Goal: Information Seeking & Learning: Understand process/instructions

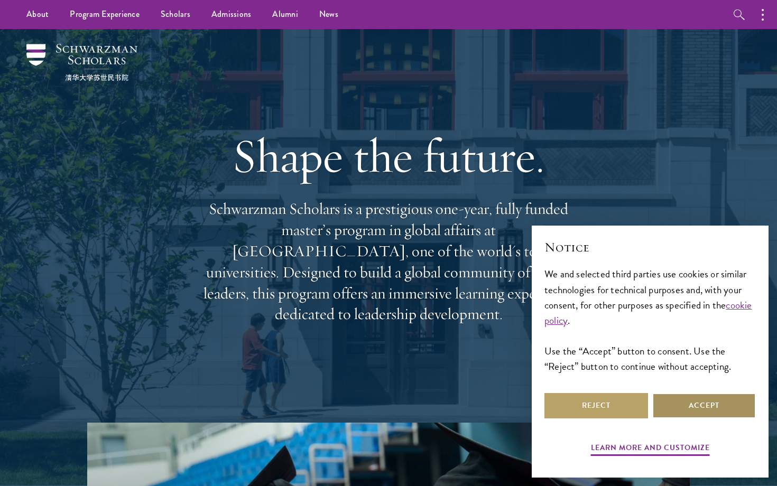
click at [689, 407] on button "Accept" at bounding box center [704, 405] width 104 height 25
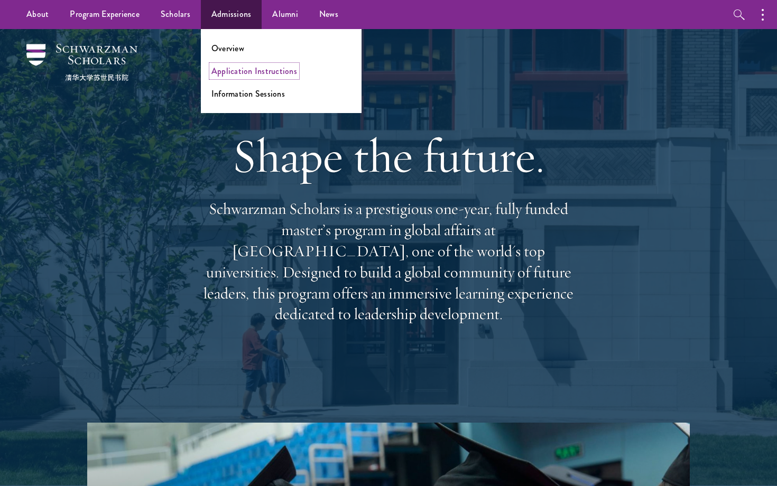
click at [238, 66] on link "Application Instructions" at bounding box center [254, 71] width 86 height 12
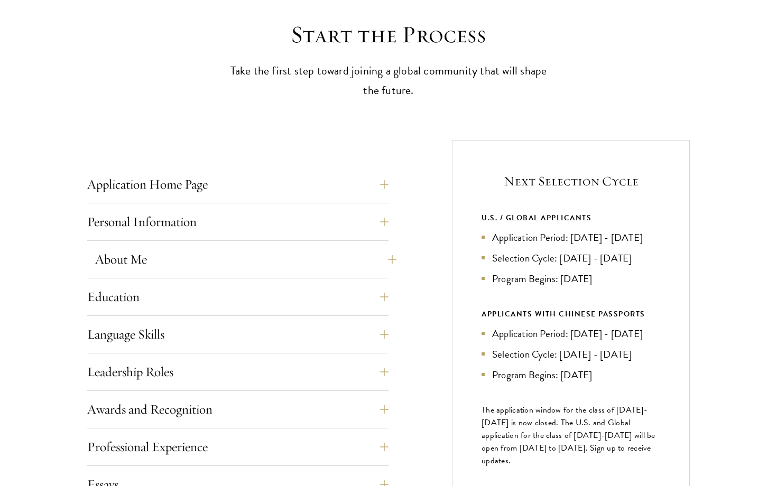
scroll to position [289, 0]
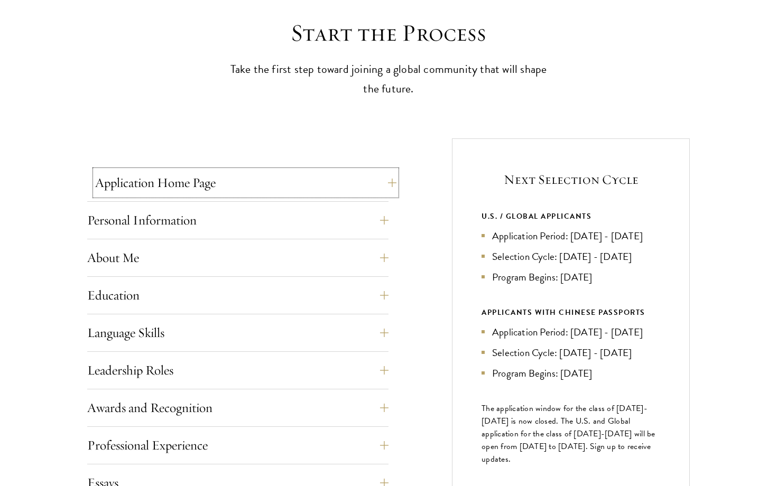
click at [197, 189] on button "Application Home Page" at bounding box center [245, 182] width 301 height 25
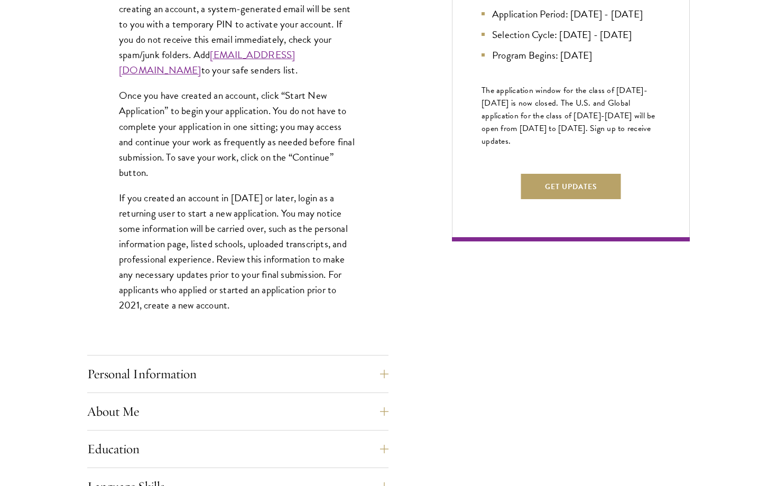
scroll to position [783, 0]
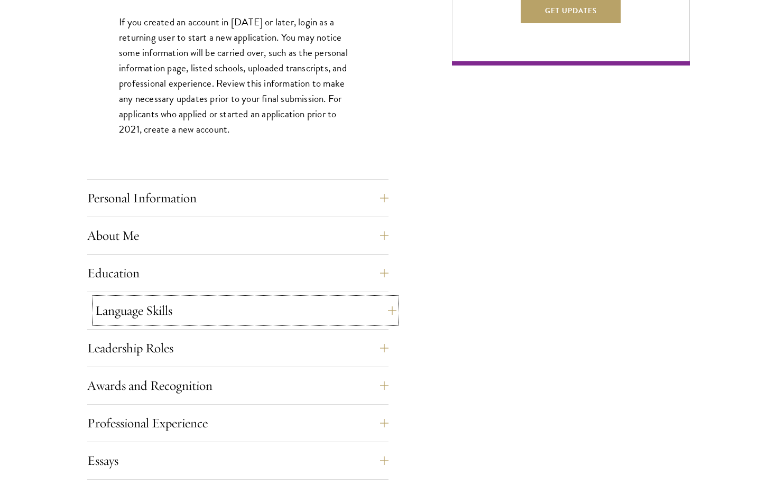
click at [246, 311] on button "Language Skills" at bounding box center [245, 310] width 301 height 25
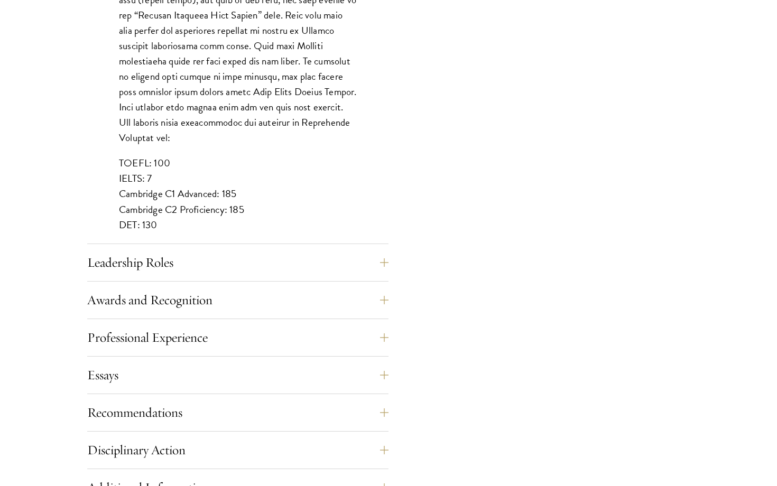
scroll to position [1111, 0]
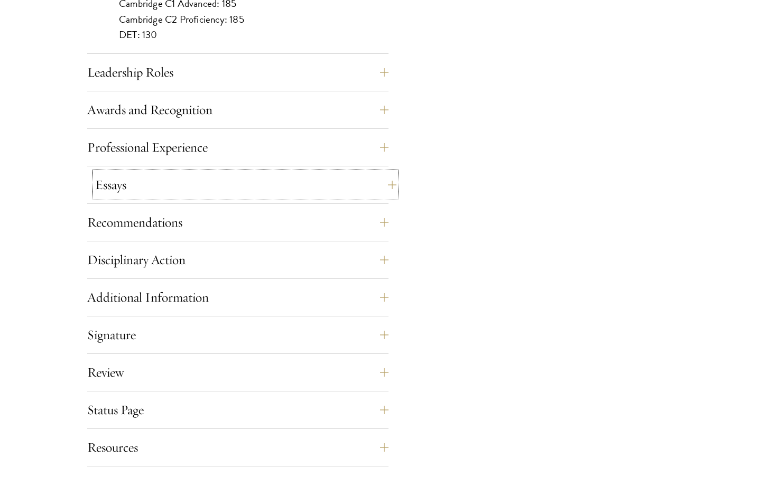
click at [235, 195] on button "Essays" at bounding box center [245, 184] width 301 height 25
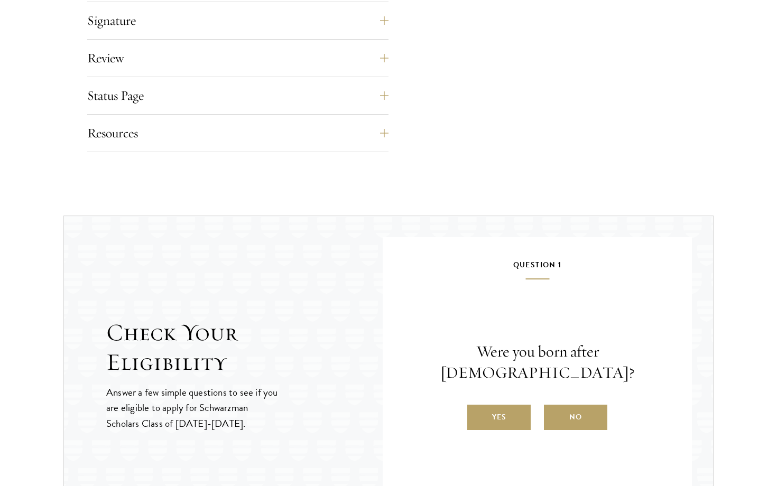
scroll to position [1388, 0]
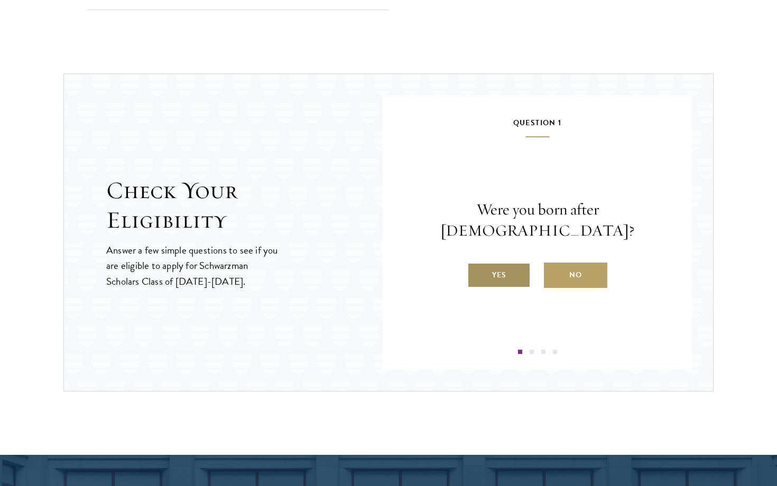
click at [509, 267] on label "Yes" at bounding box center [498, 275] width 63 height 25
click at [477, 267] on input "Yes" at bounding box center [472, 269] width 10 height 10
click at [516, 271] on label "Yes" at bounding box center [498, 275] width 63 height 25
click at [477, 271] on input "Yes" at bounding box center [472, 269] width 10 height 10
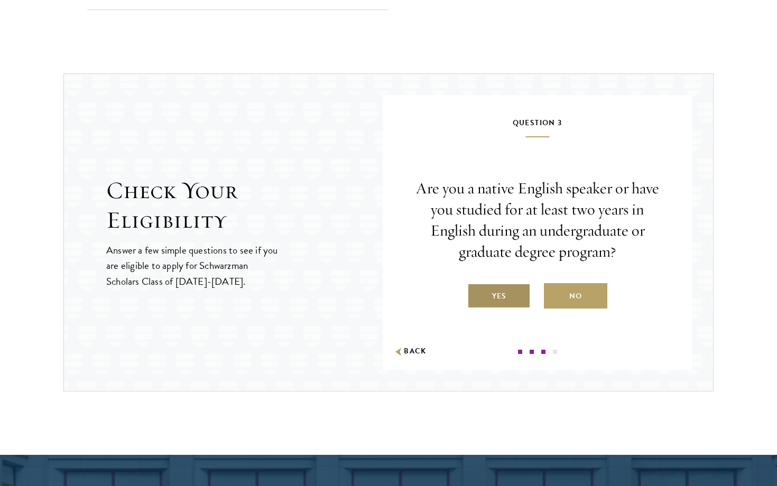
click at [513, 294] on label "Yes" at bounding box center [498, 295] width 63 height 25
click at [477, 294] on input "Yes" at bounding box center [472, 290] width 10 height 10
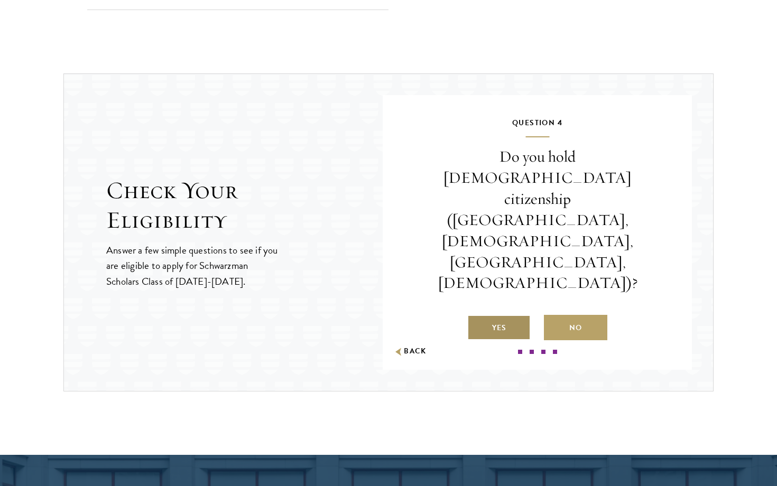
click at [515, 315] on label "Yes" at bounding box center [498, 327] width 63 height 25
click at [477, 317] on input "Yes" at bounding box center [472, 322] width 10 height 10
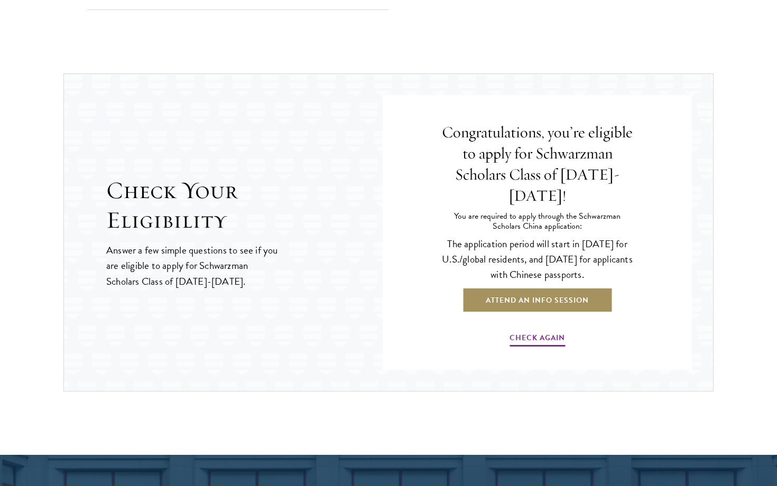
click at [557, 292] on link "Attend an Info Session" at bounding box center [537, 300] width 151 height 25
click at [566, 291] on link "Attend an Info Session" at bounding box center [537, 300] width 151 height 25
click at [550, 290] on link "Attend an Info Session" at bounding box center [537, 300] width 151 height 25
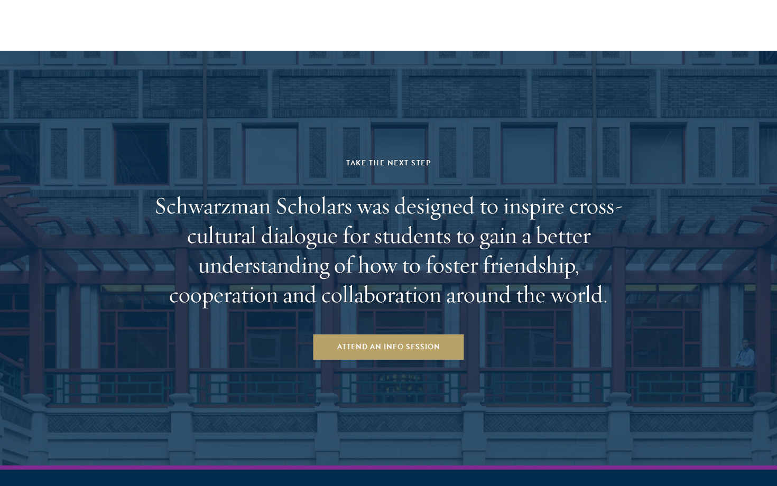
scroll to position [1795, 0]
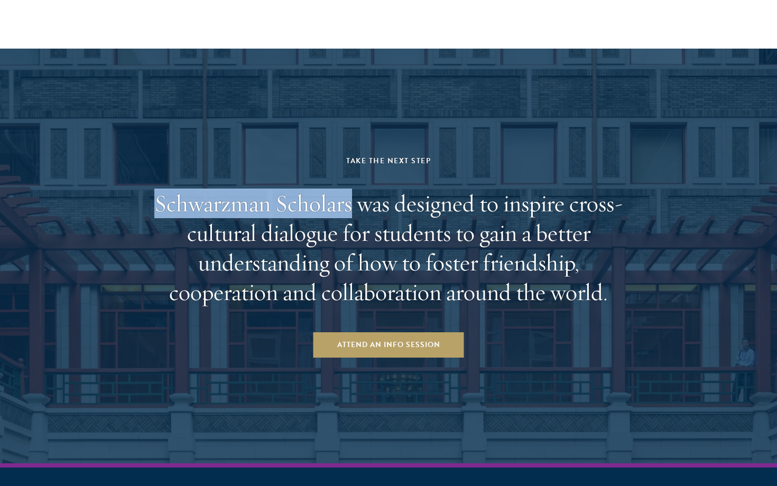
drag, startPoint x: 350, startPoint y: 208, endPoint x: 157, endPoint y: 208, distance: 193.0
click at [156, 208] on h2 "Schwarzman Scholars was designed to inspire cross-cultural dialogue for student…" at bounding box center [389, 248] width 492 height 118
copy h2 "Schwarzman Scholars"
